Goal: Communication & Community: Answer question/provide support

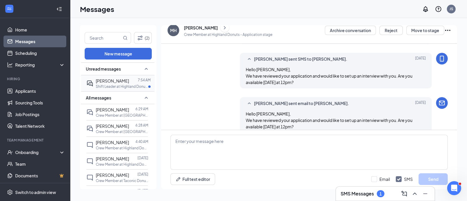
scroll to position [62, 0]
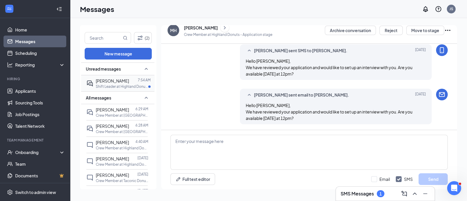
click at [129, 80] on div at bounding box center [133, 81] width 9 height 6
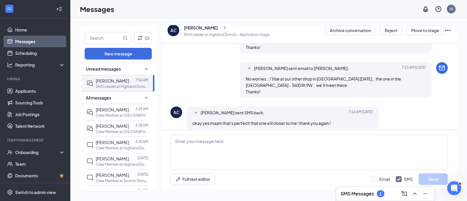
scroll to position [285, 0]
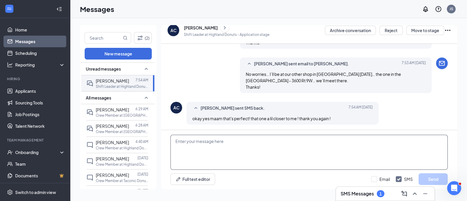
click at [265, 145] on textarea at bounding box center [308, 152] width 277 height 35
type textarea "my pleasure"
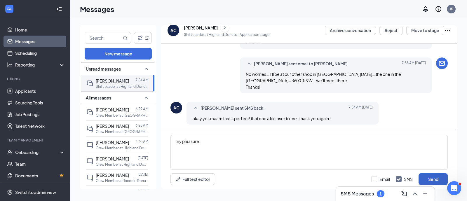
click at [427, 182] on button "Send" at bounding box center [432, 179] width 29 height 12
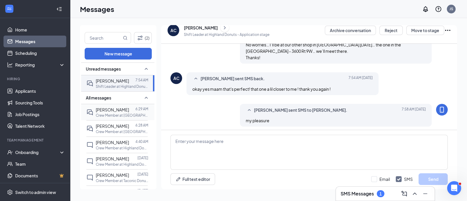
scroll to position [317, 0]
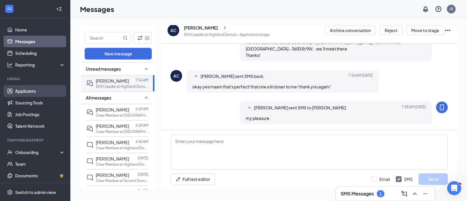
click at [31, 90] on link "Applicants" at bounding box center [40, 91] width 50 height 12
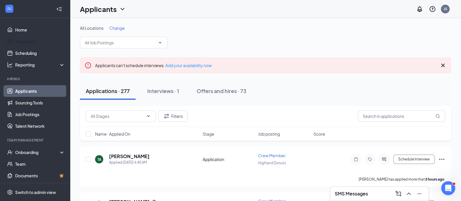
drag, startPoint x: 14, startPoint y: 39, endPoint x: 88, endPoint y: 18, distance: 76.8
click at [15, 39] on link "Messages" at bounding box center [40, 42] width 50 height 12
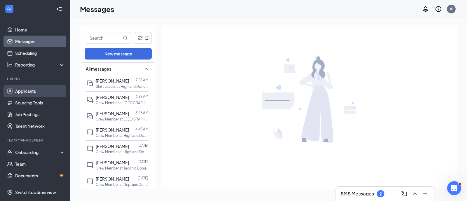
click at [24, 92] on link "Applicants" at bounding box center [40, 91] width 50 height 12
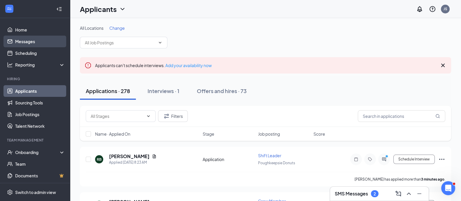
click at [29, 39] on link "Messages" at bounding box center [40, 42] width 50 height 12
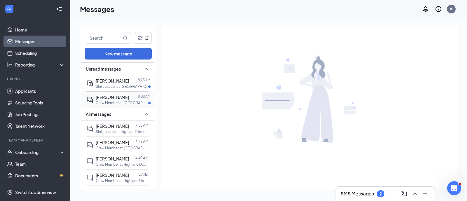
click at [122, 100] on p "Crew Member at [GEOGRAPHIC_DATA] Donuts" at bounding box center [122, 102] width 52 height 5
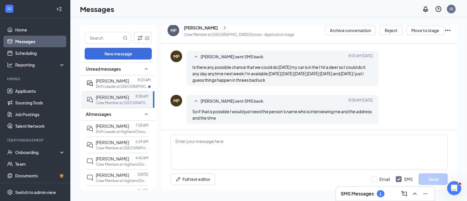
scroll to position [331, 0]
click at [230, 136] on textarea at bounding box center [308, 152] width 277 height 35
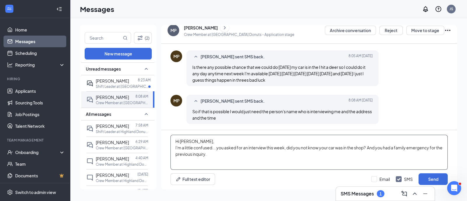
type textarea "Hi [PERSON_NAME], I'm a little confused... you asked for an interview this week…"
drag, startPoint x: 227, startPoint y: 152, endPoint x: 173, endPoint y: 142, distance: 54.9
click at [173, 142] on textarea "Hi [PERSON_NAME], I'm a little confused... you asked for an interview this week…" at bounding box center [308, 152] width 277 height 35
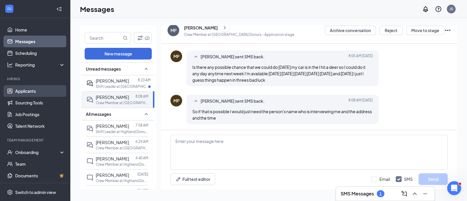
click at [30, 91] on link "Applicants" at bounding box center [40, 91] width 50 height 12
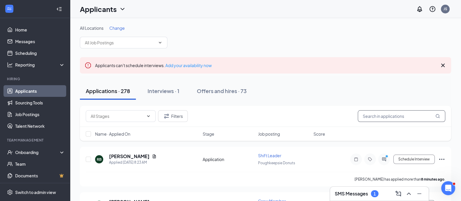
click at [368, 116] on input "text" at bounding box center [401, 116] width 87 height 12
type input "anaz"
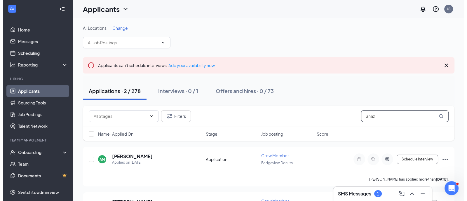
scroll to position [36, 0]
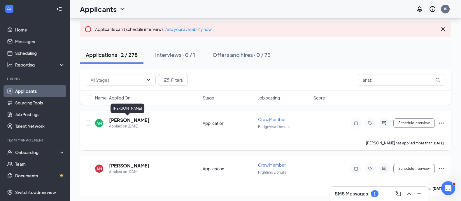
click at [131, 120] on h5 "[PERSON_NAME]" at bounding box center [129, 120] width 41 height 6
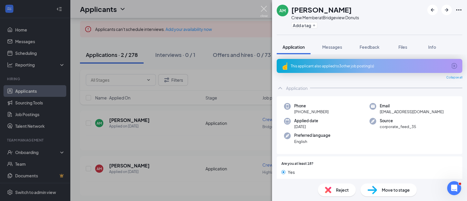
click at [264, 7] on img at bounding box center [263, 11] width 7 height 11
